Goal: Task Accomplishment & Management: Use online tool/utility

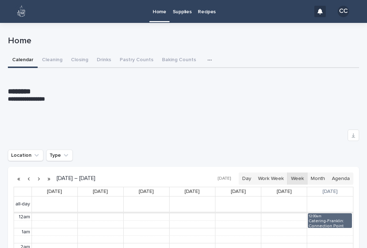
scroll to position [91, 0]
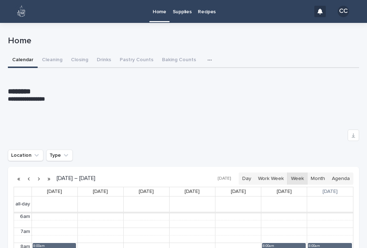
click at [81, 56] on button "Closing" at bounding box center [80, 60] width 26 height 15
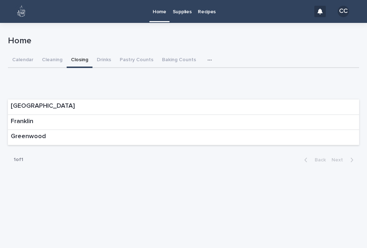
click at [50, 122] on div "Franklin" at bounding box center [183, 122] width 351 height 15
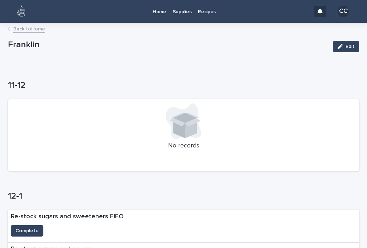
scroll to position [138, 0]
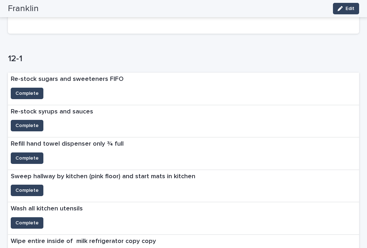
click at [27, 122] on span "Complete" at bounding box center [26, 125] width 23 height 7
click at [33, 91] on span "Complete" at bounding box center [26, 93] width 23 height 7
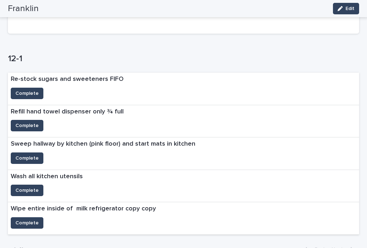
click at [20, 156] on span "Complete" at bounding box center [26, 158] width 23 height 7
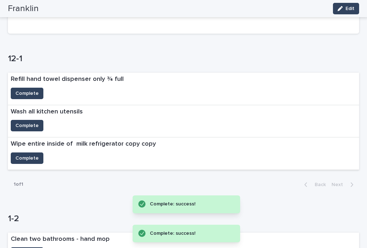
click at [22, 160] on button "Complete" at bounding box center [27, 158] width 33 height 11
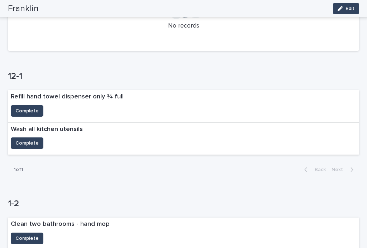
scroll to position [122, 0]
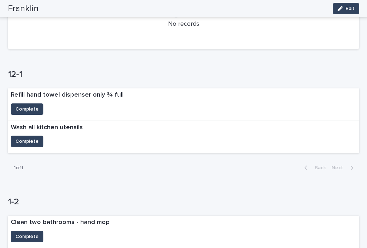
click at [33, 104] on button "Complete" at bounding box center [27, 109] width 33 height 11
click at [31, 138] on span "Complete" at bounding box center [26, 141] width 23 height 7
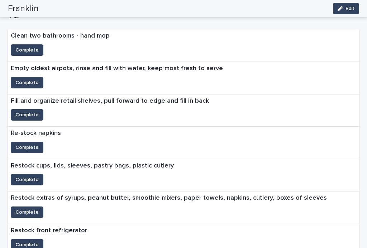
scroll to position [292, 0]
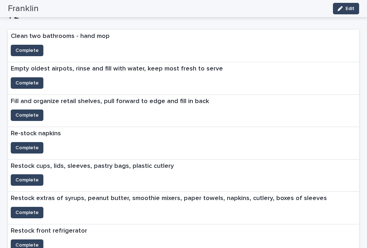
click at [23, 177] on span "Complete" at bounding box center [26, 180] width 23 height 7
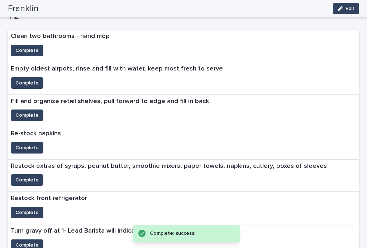
click at [20, 144] on span "Complete" at bounding box center [26, 147] width 23 height 7
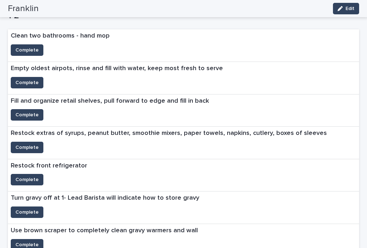
scroll to position [277, 0]
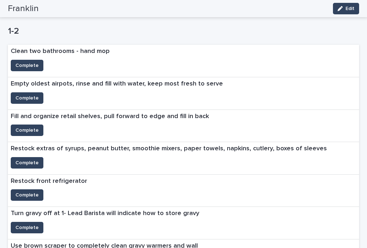
click at [29, 95] on span "Complete" at bounding box center [26, 98] width 23 height 7
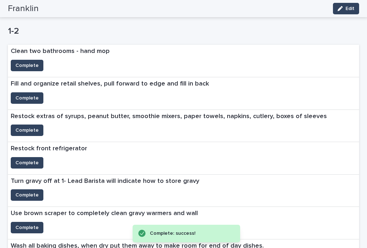
click at [24, 98] on span "Complete" at bounding box center [26, 98] width 23 height 7
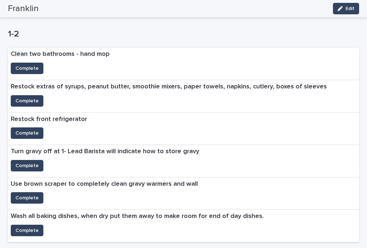
scroll to position [281, 0]
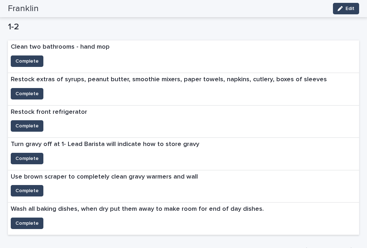
click at [24, 122] on span "Complete" at bounding box center [26, 125] width 23 height 7
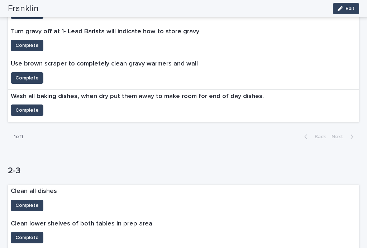
scroll to position [367, 0]
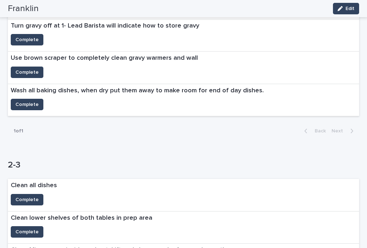
click at [22, 197] on span "Complete" at bounding box center [26, 199] width 23 height 7
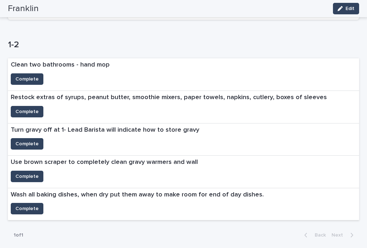
scroll to position [265, 0]
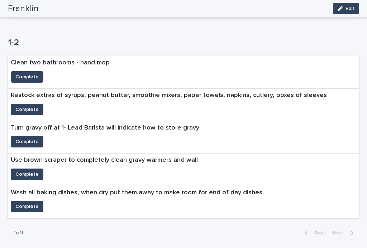
click at [23, 104] on button "Complete" at bounding box center [27, 109] width 33 height 11
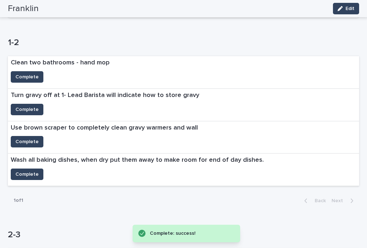
click at [26, 171] on span "Complete" at bounding box center [26, 174] width 23 height 7
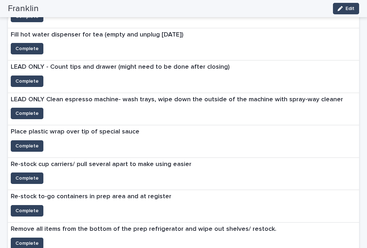
scroll to position [629, 0]
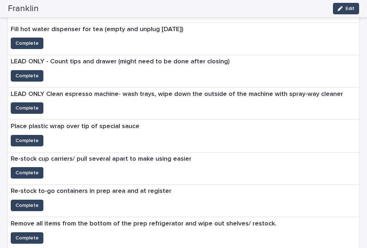
click at [18, 169] on span "Complete" at bounding box center [26, 172] width 23 height 7
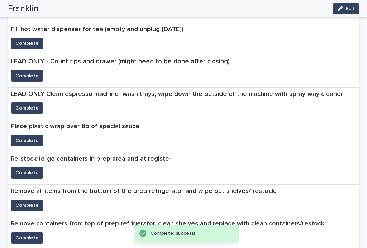
click at [15, 169] on span "Complete" at bounding box center [26, 172] width 23 height 7
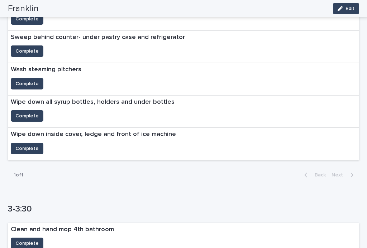
scroll to position [936, 0]
click at [23, 101] on div "Wipe down all syrup bottles, holders and under bottles" at bounding box center [92, 102] width 169 height 15
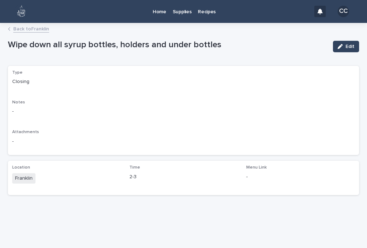
click at [15, 18] on img at bounding box center [21, 11] width 14 height 14
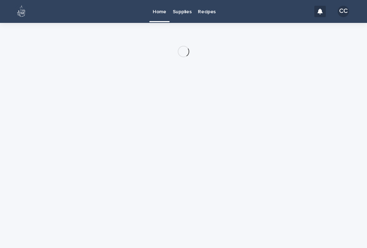
click at [14, 29] on div at bounding box center [183, 34] width 351 height 23
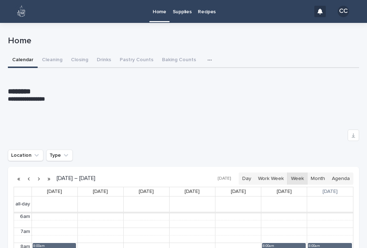
click at [67, 57] on button "Closing" at bounding box center [80, 60] width 26 height 15
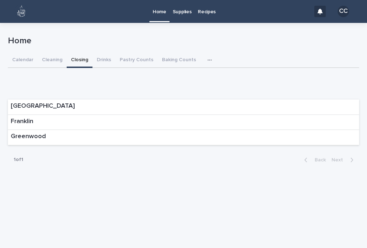
click at [29, 119] on p "Franklin" at bounding box center [22, 122] width 23 height 8
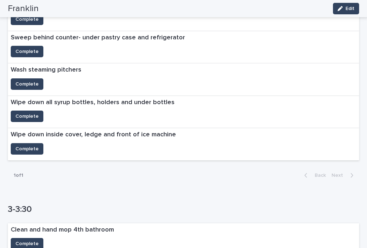
scroll to position [937, 0]
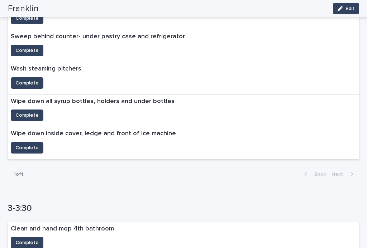
click at [25, 112] on span "Complete" at bounding box center [26, 115] width 23 height 7
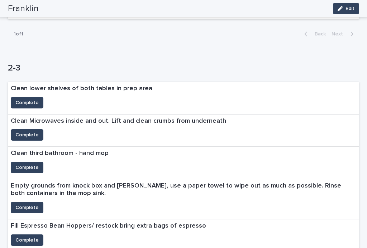
scroll to position [400, 0]
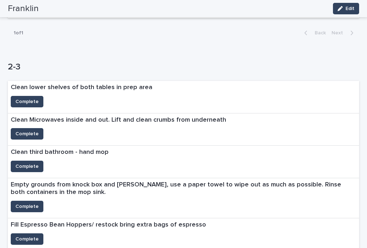
click at [29, 98] on span "Complete" at bounding box center [26, 101] width 23 height 7
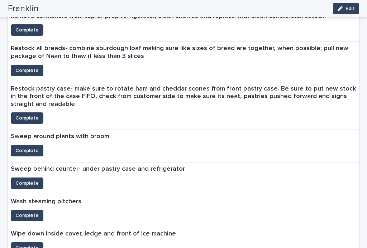
scroll to position [773, 0]
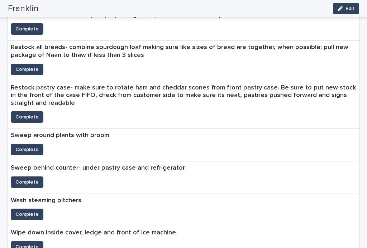
click at [31, 146] on span "Complete" at bounding box center [26, 149] width 23 height 7
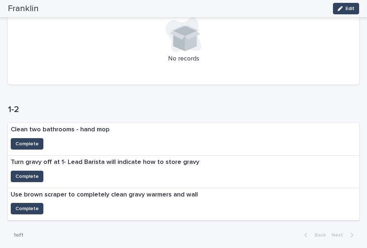
scroll to position [165, 0]
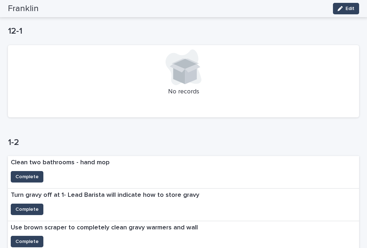
click at [18, 173] on span "Complete" at bounding box center [26, 176] width 23 height 7
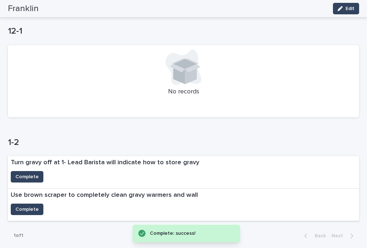
scroll to position [210, 0]
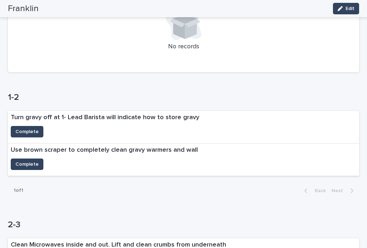
click at [20, 133] on span "Complete" at bounding box center [26, 131] width 23 height 7
click at [20, 162] on span "Complete" at bounding box center [26, 164] width 23 height 7
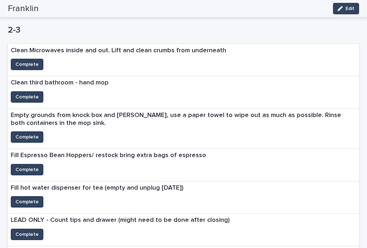
scroll to position [388, 0]
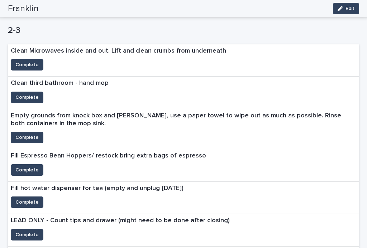
click at [21, 171] on button "Complete" at bounding box center [27, 169] width 33 height 11
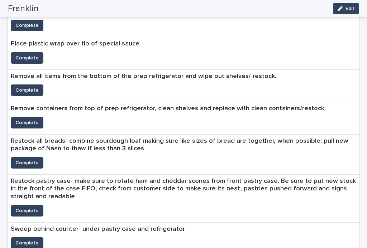
scroll to position [598, 0]
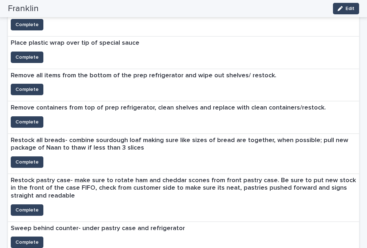
click at [29, 159] on span "Complete" at bounding box center [26, 162] width 23 height 7
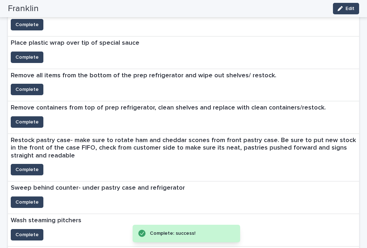
click at [21, 167] on span "Complete" at bounding box center [26, 169] width 23 height 7
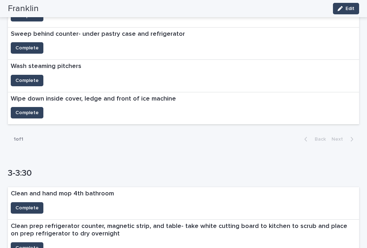
scroll to position [713, 0]
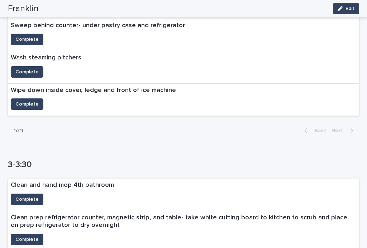
click at [24, 101] on span "Complete" at bounding box center [26, 104] width 23 height 7
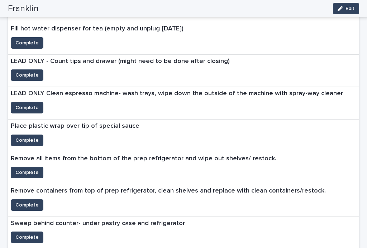
scroll to position [525, 0]
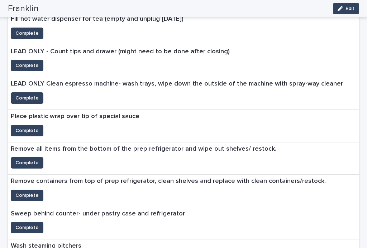
click at [19, 129] on span "Complete" at bounding box center [26, 130] width 23 height 7
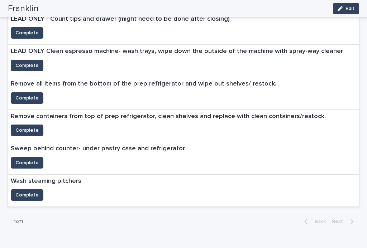
scroll to position [559, 0]
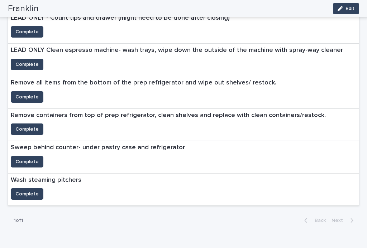
click at [21, 93] on span "Complete" at bounding box center [26, 96] width 23 height 7
click at [29, 127] on span "Complete" at bounding box center [26, 129] width 23 height 7
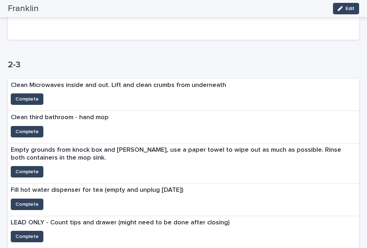
scroll to position [354, 0]
click at [35, 100] on span "Complete" at bounding box center [26, 99] width 23 height 7
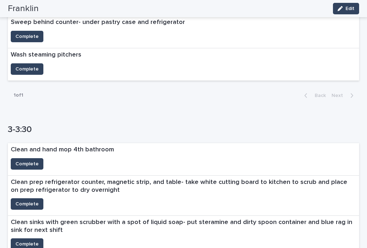
scroll to position [580, 0]
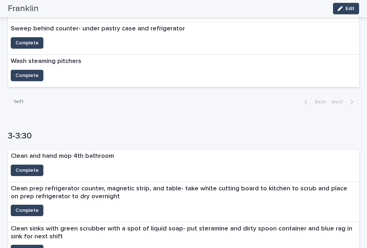
click at [31, 72] on span "Complete" at bounding box center [26, 75] width 23 height 7
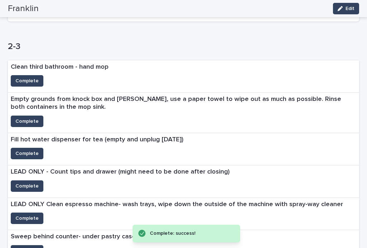
scroll to position [374, 0]
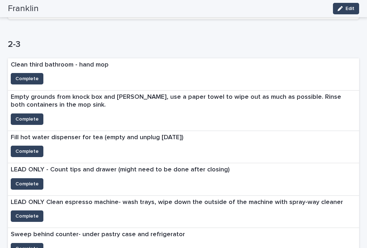
click at [26, 114] on button "Complete" at bounding box center [27, 119] width 33 height 11
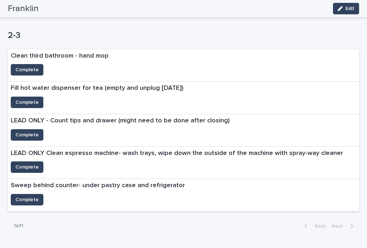
scroll to position [374, 0]
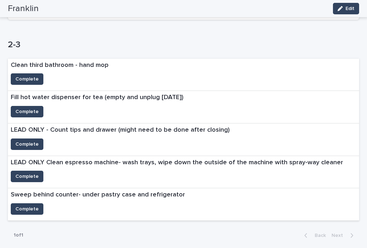
click at [25, 76] on span "Complete" at bounding box center [26, 79] width 23 height 7
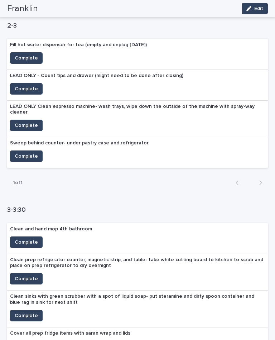
scroll to position [373, 0]
